Goal: Task Accomplishment & Management: Use online tool/utility

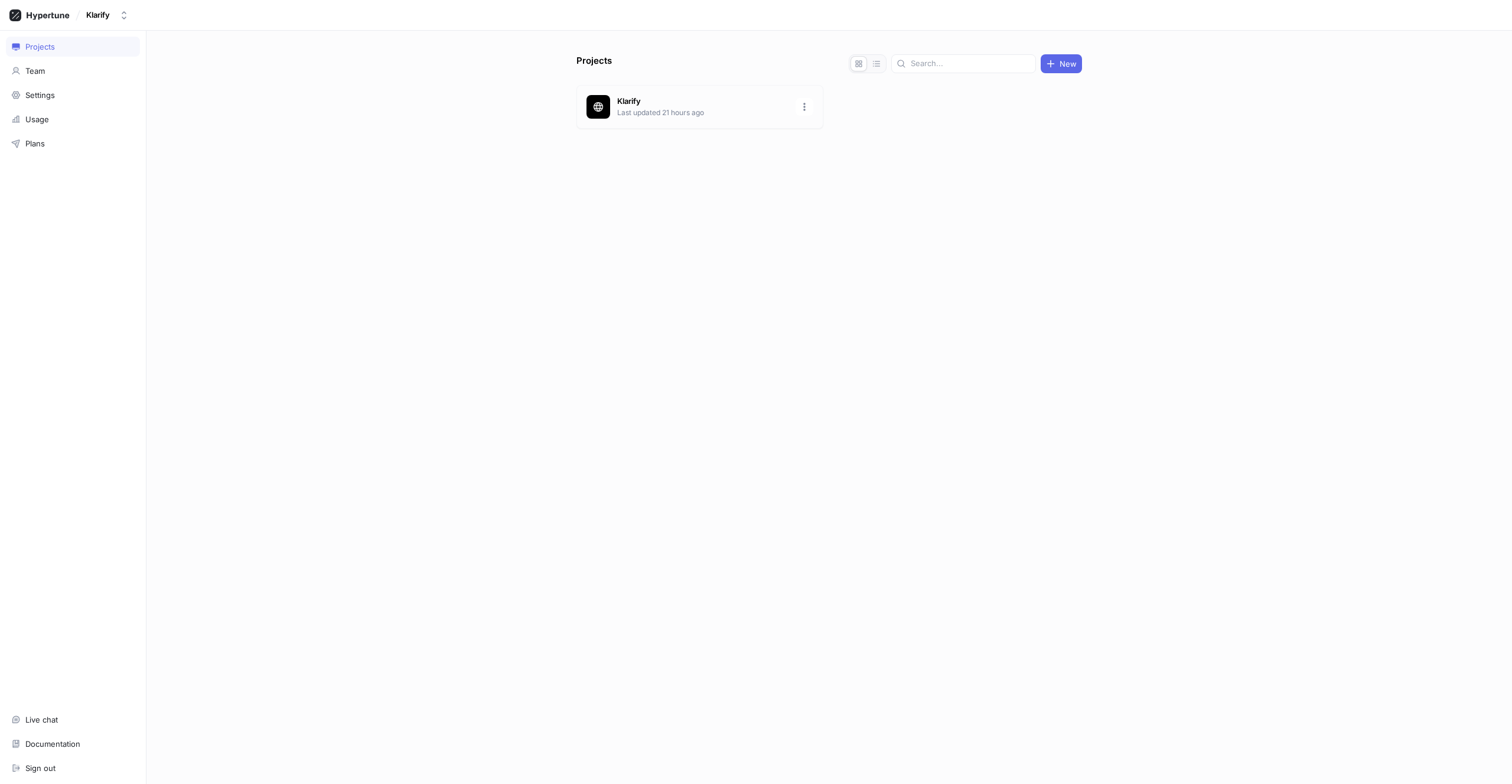
click at [619, 119] on div "Klarify Last updated 21 hours ago" at bounding box center [700, 107] width 247 height 44
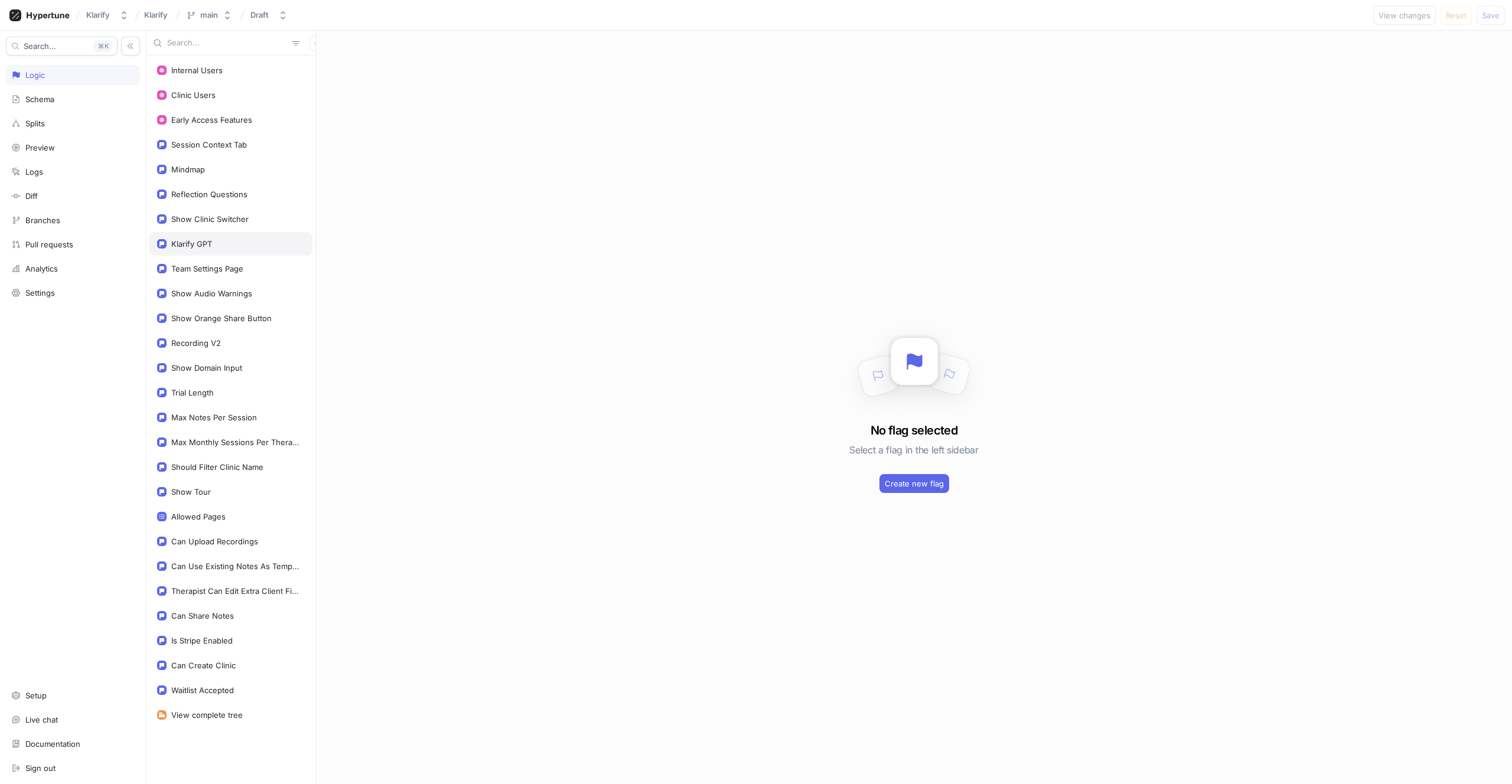
click at [199, 237] on div "Klarify GPT" at bounding box center [230, 244] width 163 height 24
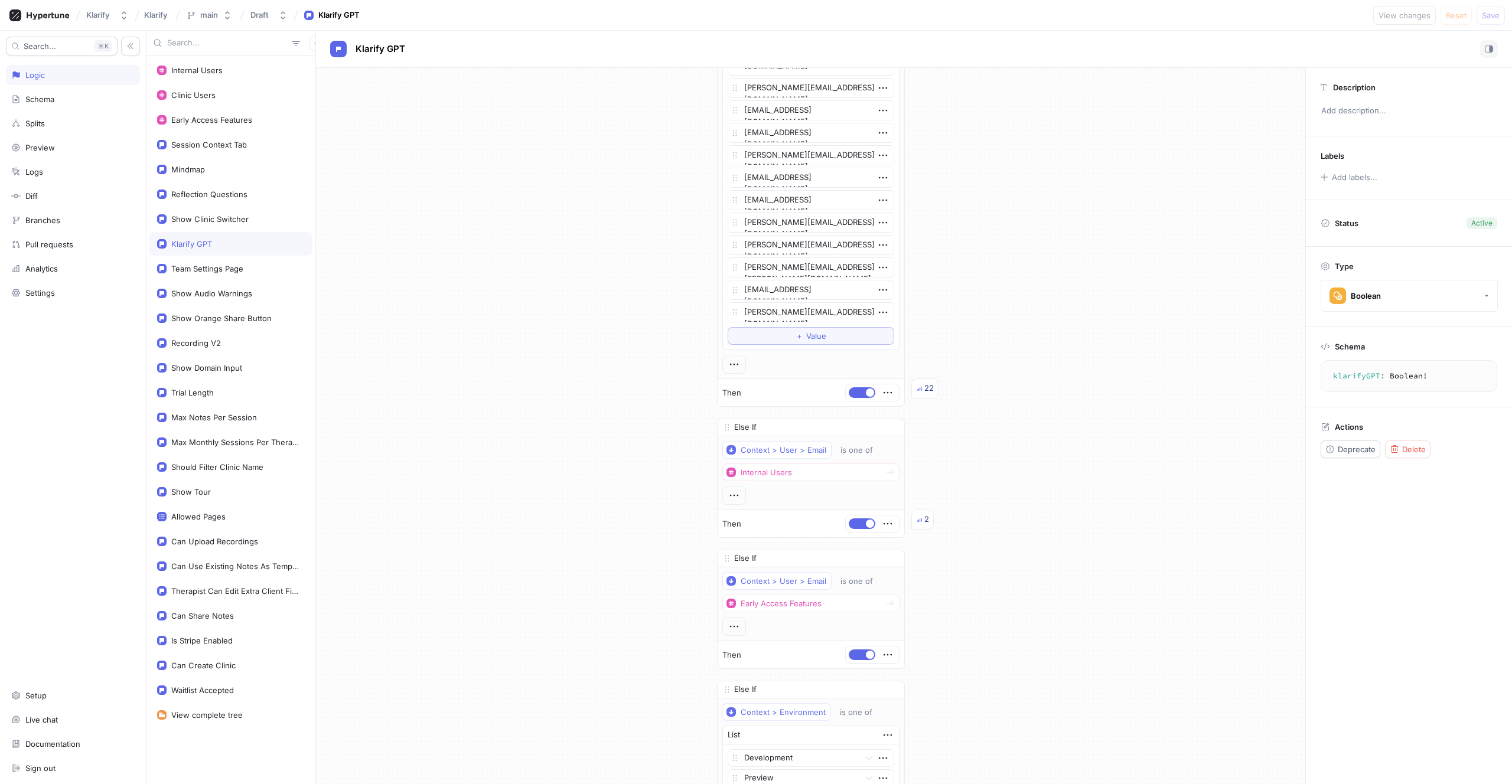
scroll to position [3344, 0]
click at [770, 344] on button "＋ Value" at bounding box center [810, 337] width 166 height 18
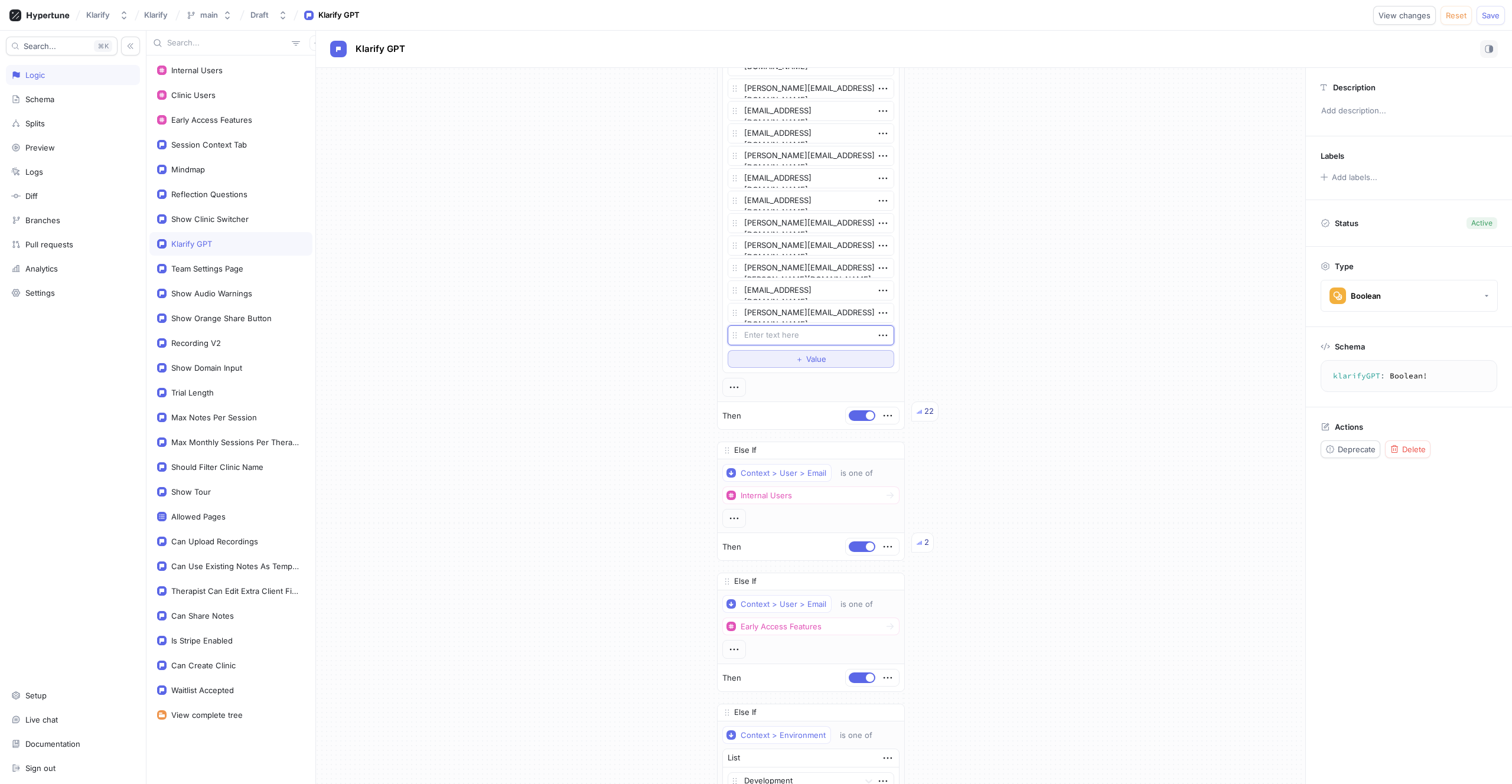
type textarea "x"
type textarea "[EMAIL_ADDRESS][DOMAIN_NAME]"
click at [1494, 12] on span "Save" at bounding box center [1491, 16] width 18 height 7
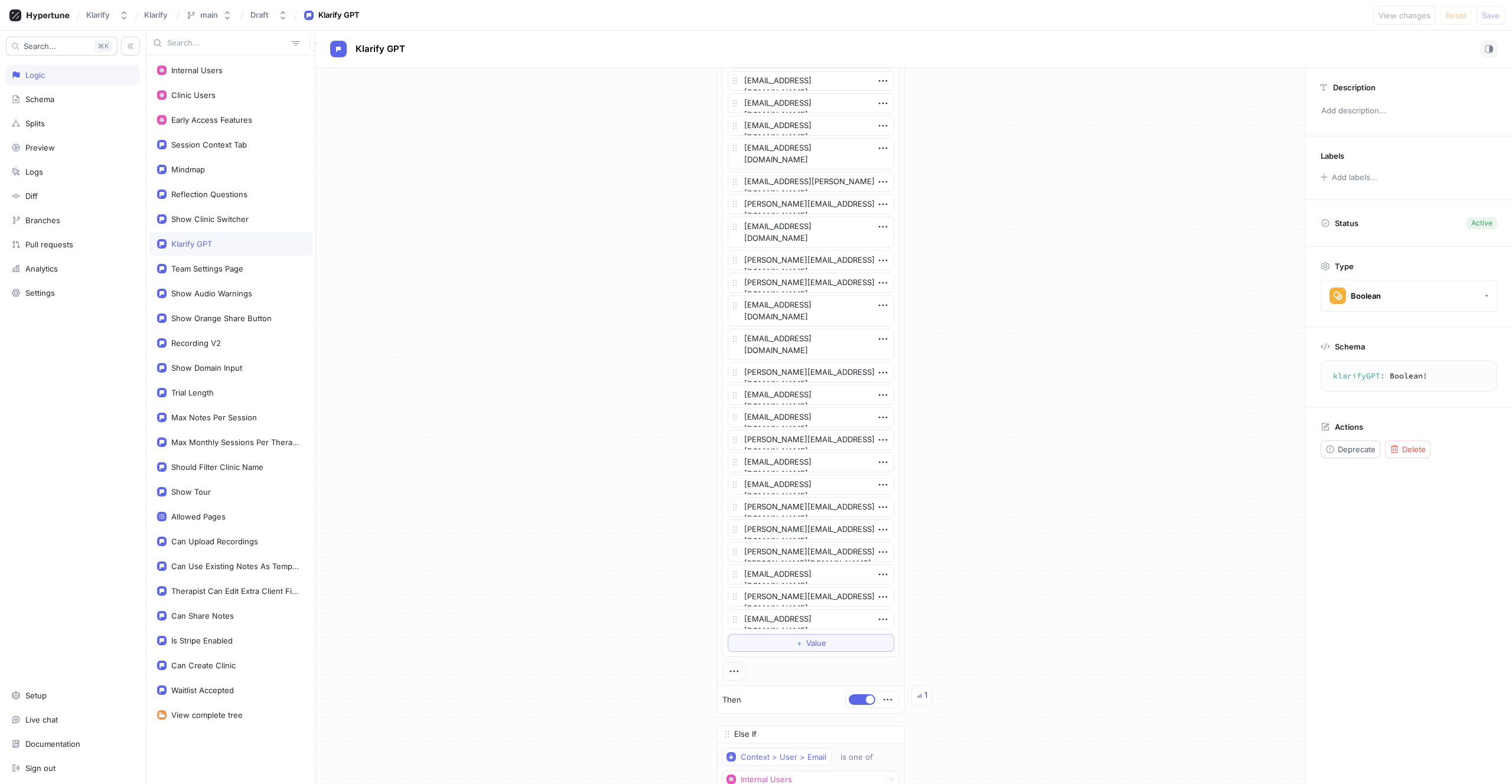
scroll to position [3087, 0]
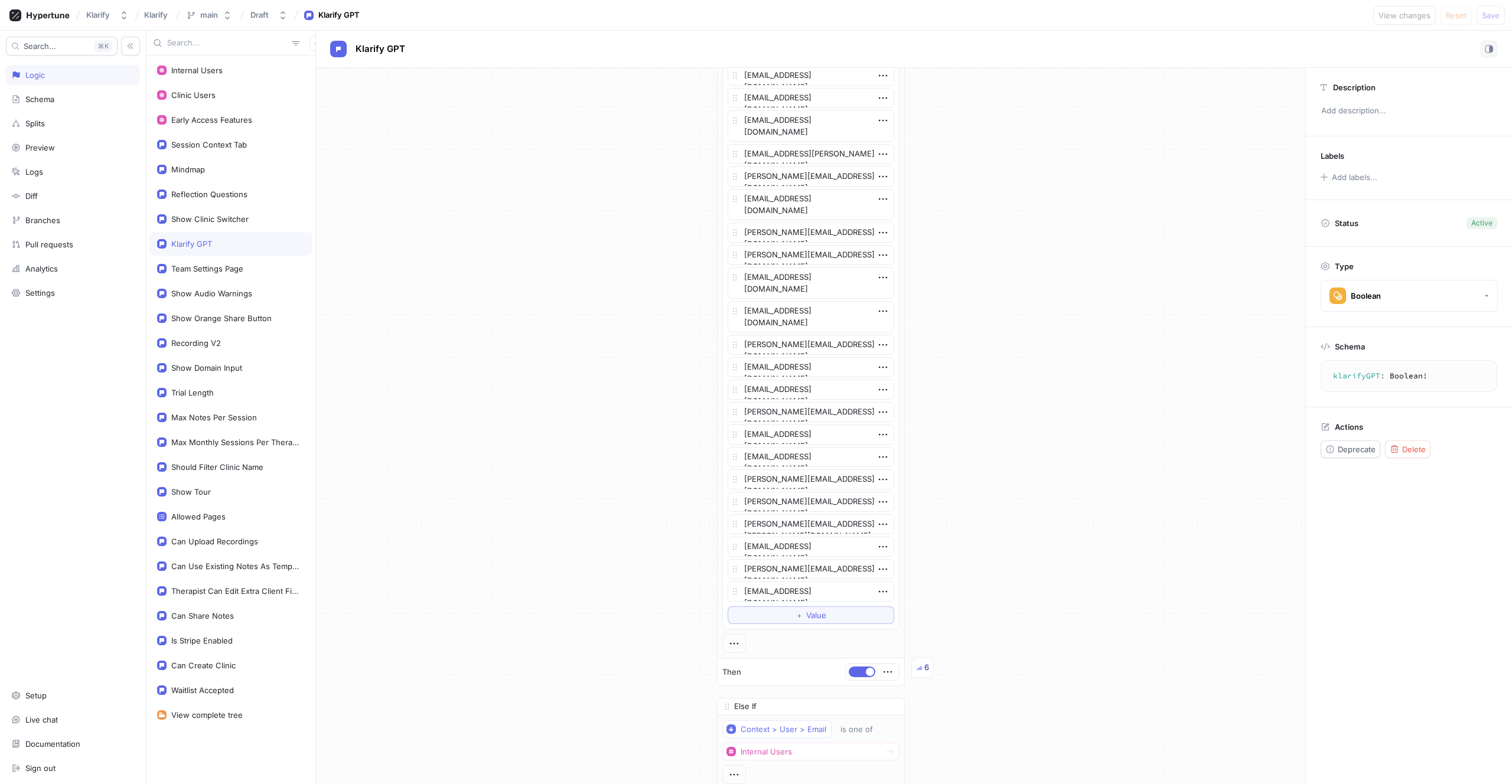
type textarea "x"
